Goal: Transaction & Acquisition: Purchase product/service

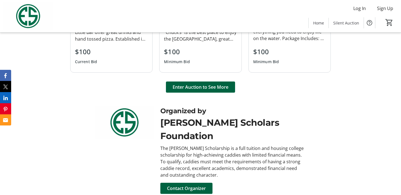
scroll to position [411, 0]
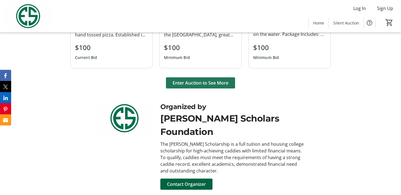
click at [201, 86] on span "Enter Auction to See More" at bounding box center [200, 83] width 56 height 7
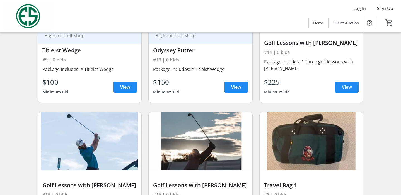
scroll to position [700, 0]
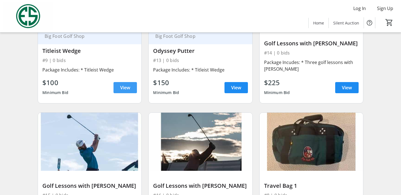
click at [128, 91] on span "View" at bounding box center [125, 87] width 10 height 7
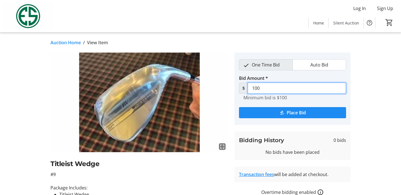
click at [264, 87] on input "100" at bounding box center [296, 88] width 98 height 11
type input "125"
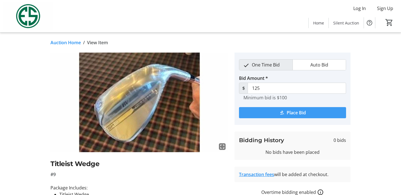
click at [295, 115] on span "Place Bid" at bounding box center [295, 112] width 19 height 7
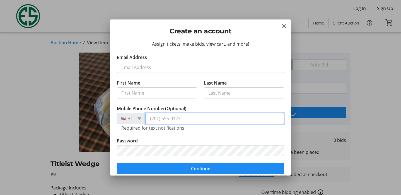
click at [167, 120] on input "Mobile Phone Number (Optional)" at bounding box center [214, 118] width 138 height 11
type input "[PHONE_NUMBER]"
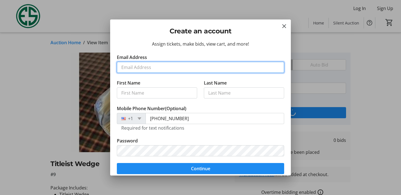
type input "[EMAIL_ADDRESS][DOMAIN_NAME]"
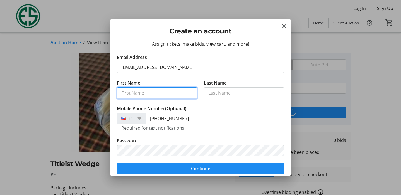
type input "[PERSON_NAME]"
type input "Saran"
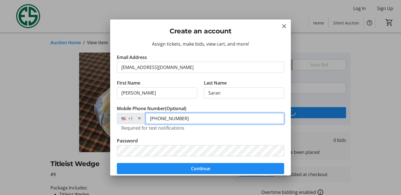
type input "[PHONE_NUMBER]"
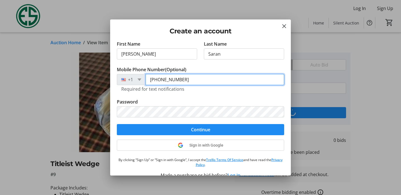
scroll to position [46, 0]
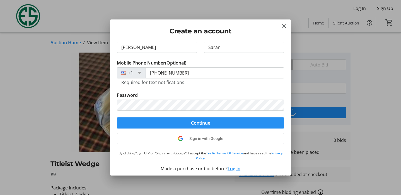
click at [208, 128] on span "submit" at bounding box center [200, 122] width 167 height 13
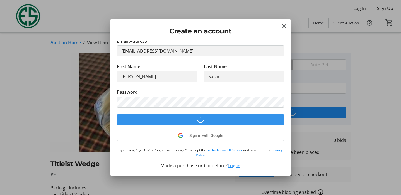
scroll to position [16, 0]
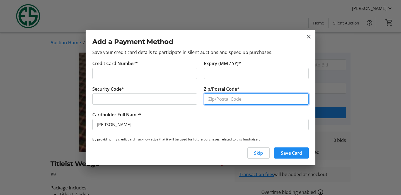
click at [226, 98] on input "Zip/Postal Code*" at bounding box center [256, 99] width 105 height 11
type input "60527"
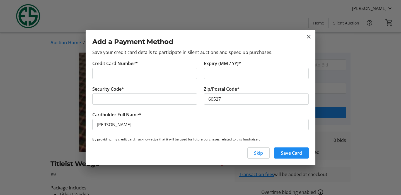
click at [233, 148] on div "Skip Save Card" at bounding box center [201, 155] width 230 height 20
click at [292, 155] on span "Save Card" at bounding box center [290, 153] width 21 height 7
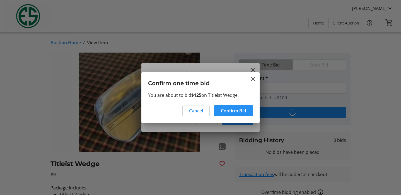
click at [228, 112] on span "Confirm Bid" at bounding box center [233, 111] width 25 height 7
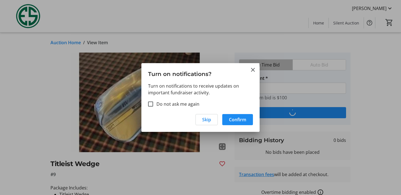
type input "150"
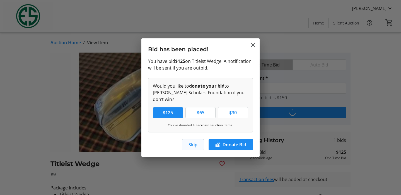
click at [192, 141] on span "Skip" at bounding box center [192, 144] width 9 height 7
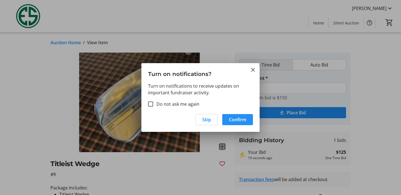
click at [234, 118] on span "Confirm" at bounding box center [237, 119] width 17 height 7
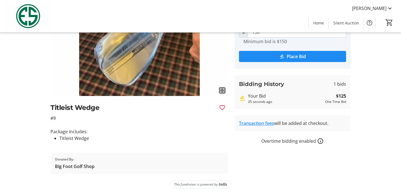
scroll to position [0, 0]
